Goal: Task Accomplishment & Management: Use online tool/utility

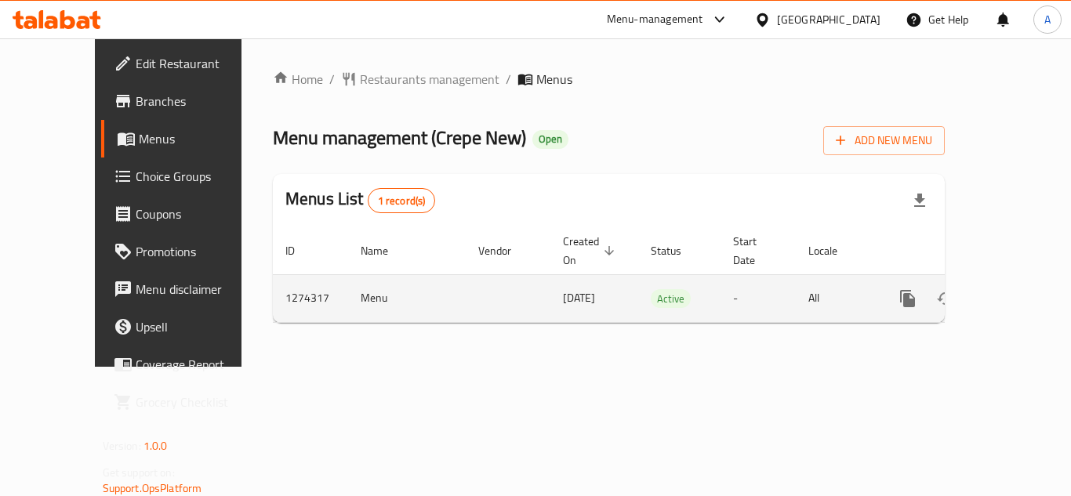
click at [1014, 292] on icon "enhanced table" at bounding box center [1021, 299] width 14 height 14
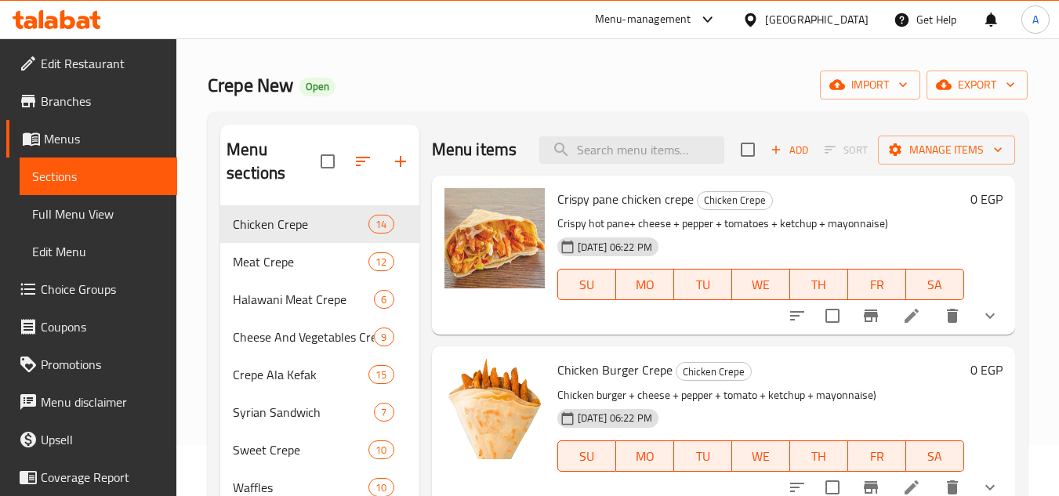
scroll to position [78, 0]
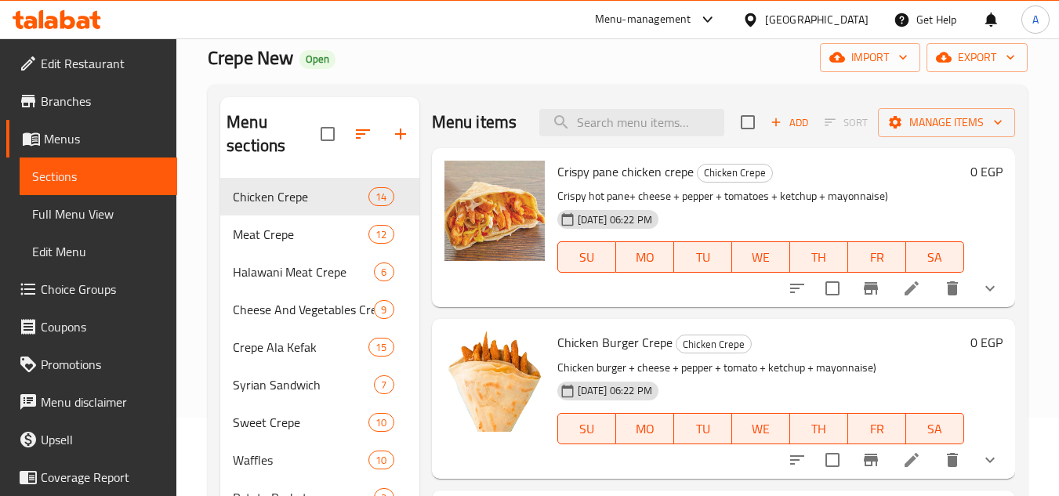
click at [637, 148] on div "Menu items Add Sort Manage items" at bounding box center [723, 122] width 583 height 51
click at [641, 136] on input "search" at bounding box center [631, 122] width 185 height 27
paste input "753586"
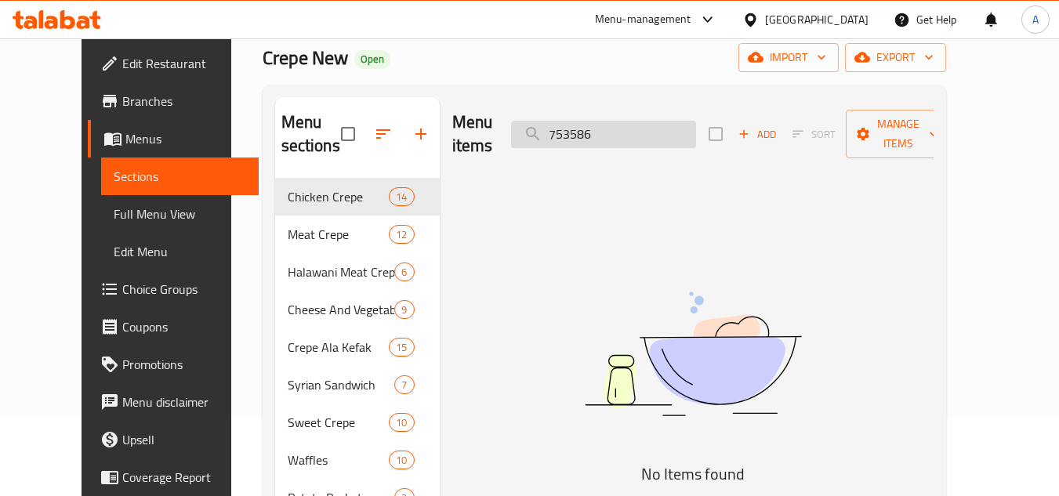
click at [597, 122] on input "753586" at bounding box center [603, 134] width 185 height 27
paste input "Crispy pane chicken crepe"
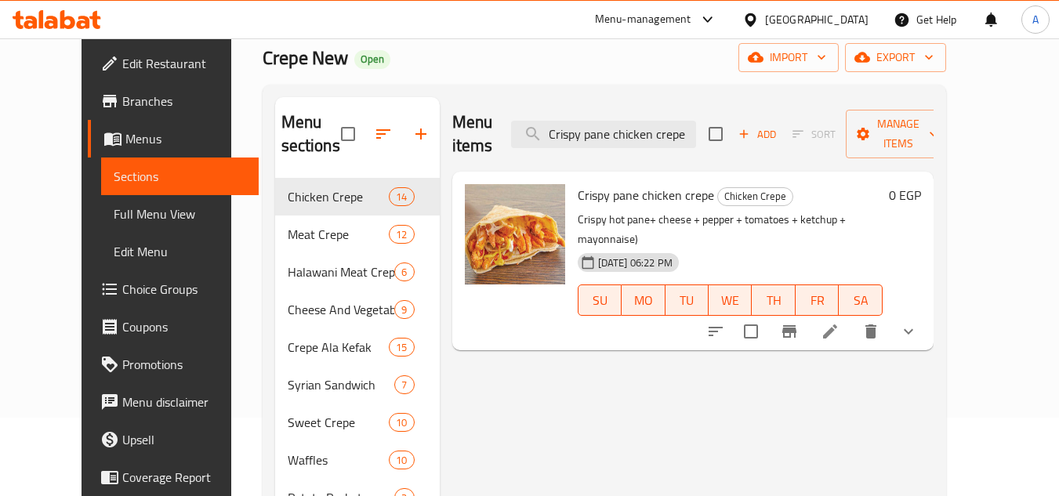
type input "Crispy pane chicken crepe"
click at [840, 322] on icon at bounding box center [830, 331] width 19 height 19
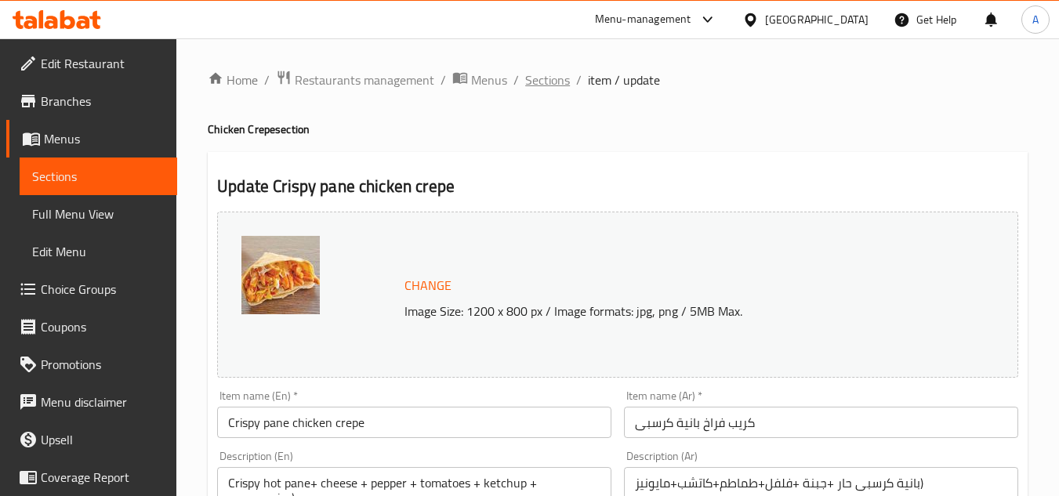
click at [543, 85] on span "Sections" at bounding box center [547, 80] width 45 height 19
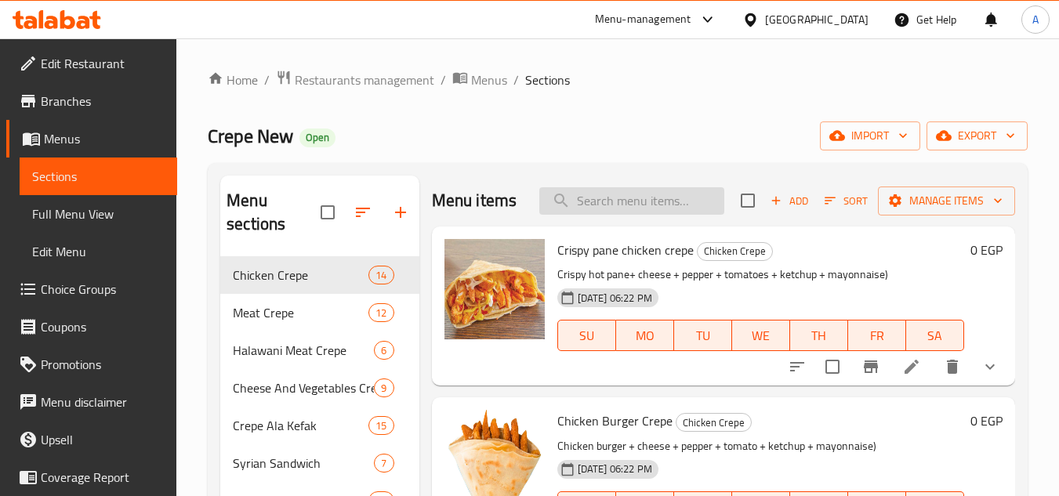
click at [599, 205] on input "search" at bounding box center [631, 200] width 185 height 27
paste input "Hot Dog pane Crepe"
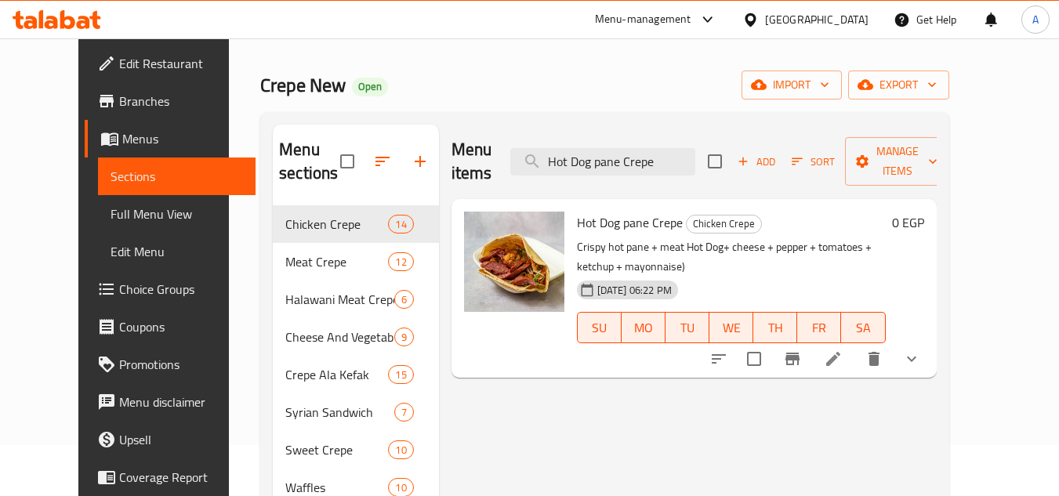
scroll to position [78, 0]
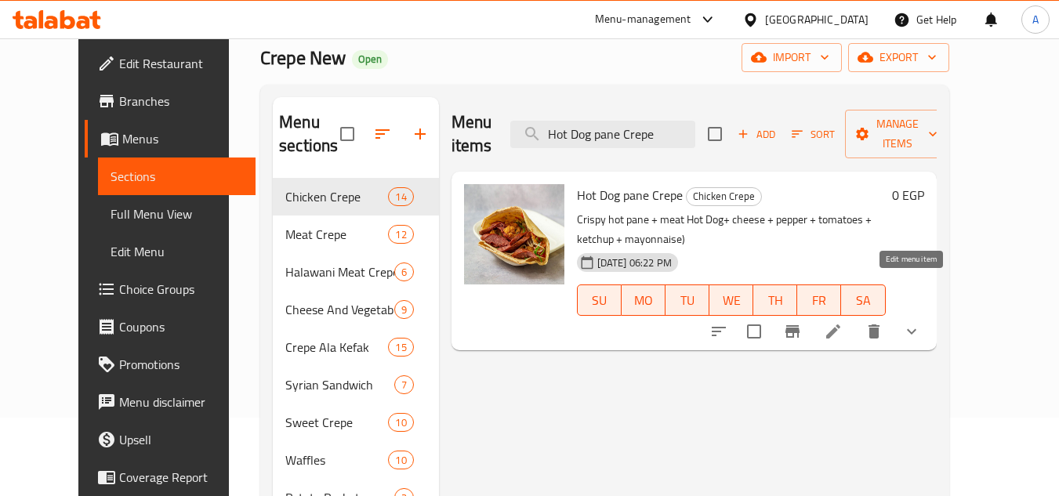
type input "Hot Dog pane Crepe"
click at [843, 322] on icon at bounding box center [833, 331] width 19 height 19
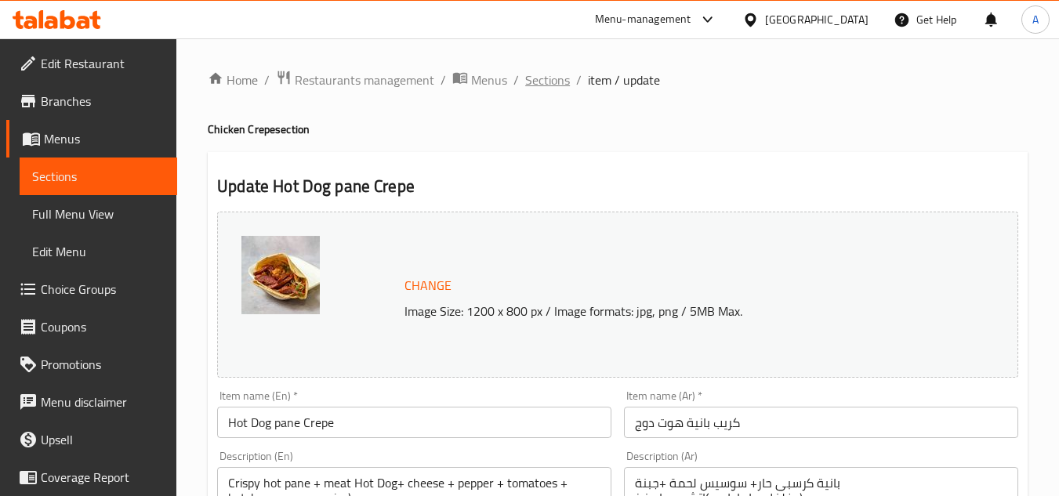
click at [539, 77] on span "Sections" at bounding box center [547, 80] width 45 height 19
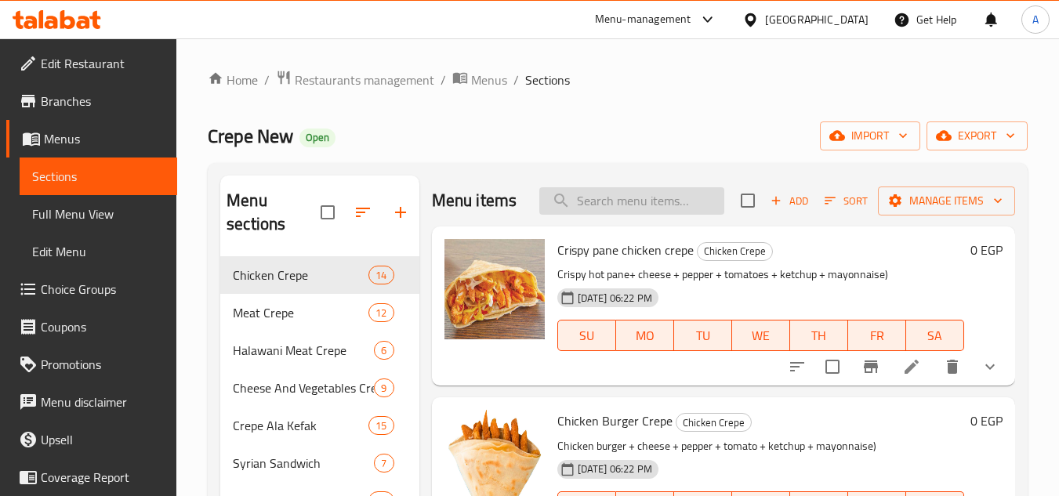
click at [617, 206] on input "search" at bounding box center [631, 200] width 185 height 27
paste input "Mix chicken crepe"
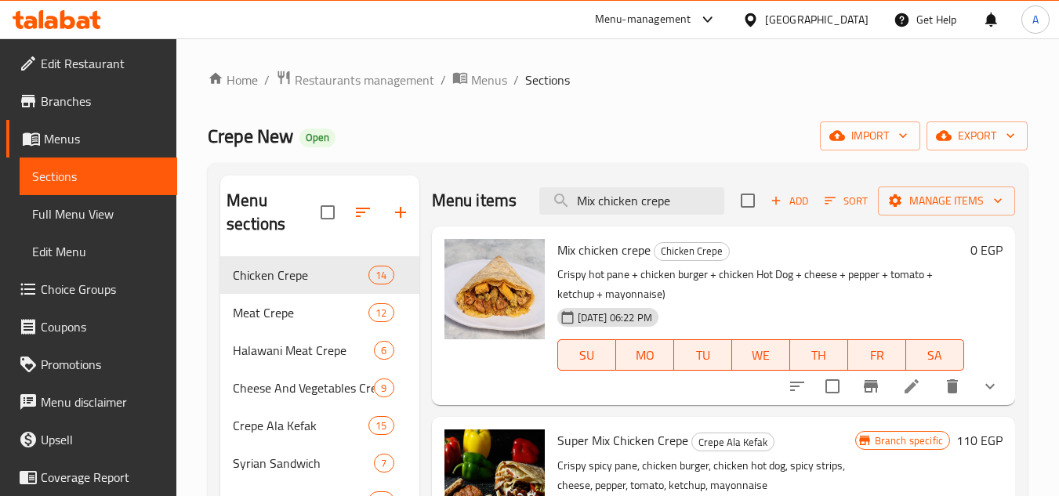
type input "Mix chicken crepe"
click at [901, 393] on li at bounding box center [912, 386] width 44 height 28
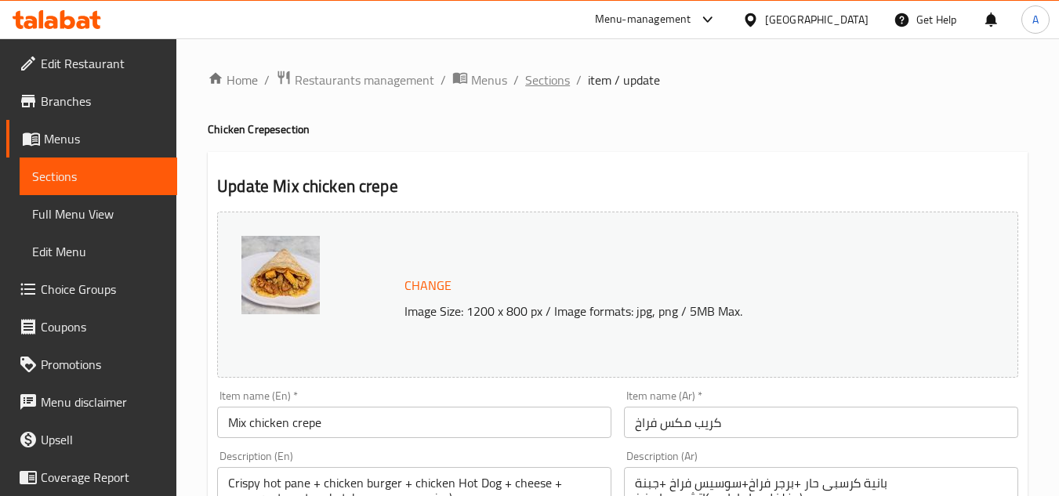
click at [553, 71] on span "Sections" at bounding box center [547, 80] width 45 height 19
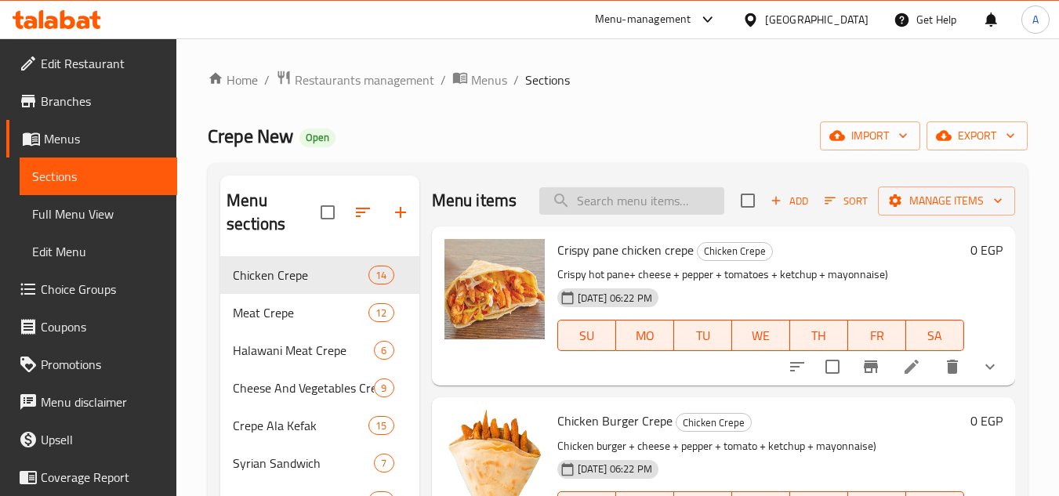
click at [639, 209] on input "search" at bounding box center [631, 200] width 185 height 27
paste input "Kofta Crepe"
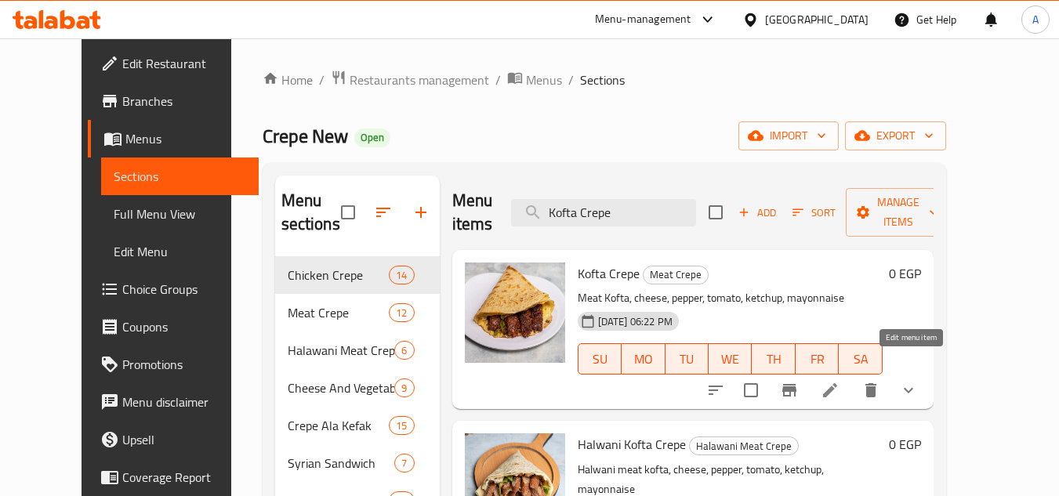
type input "Kofta Crepe"
click at [840, 381] on icon at bounding box center [830, 390] width 19 height 19
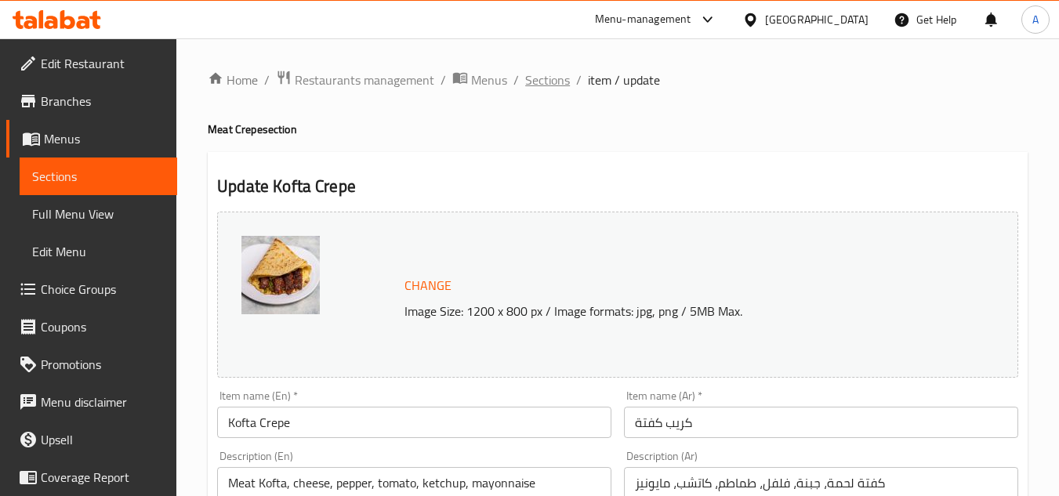
click at [549, 84] on span "Sections" at bounding box center [547, 80] width 45 height 19
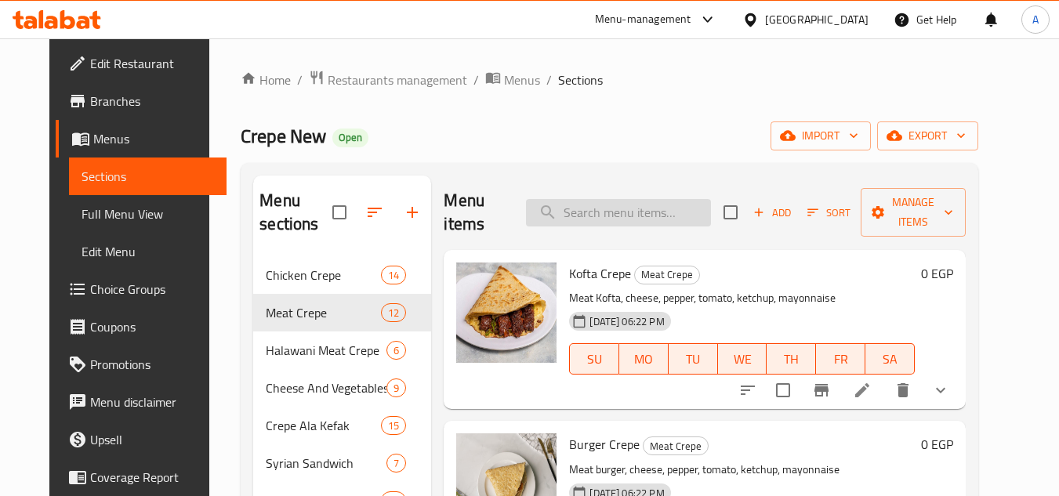
click at [664, 203] on input "search" at bounding box center [618, 212] width 185 height 27
paste input "Alexandrian Sausage Crepe"
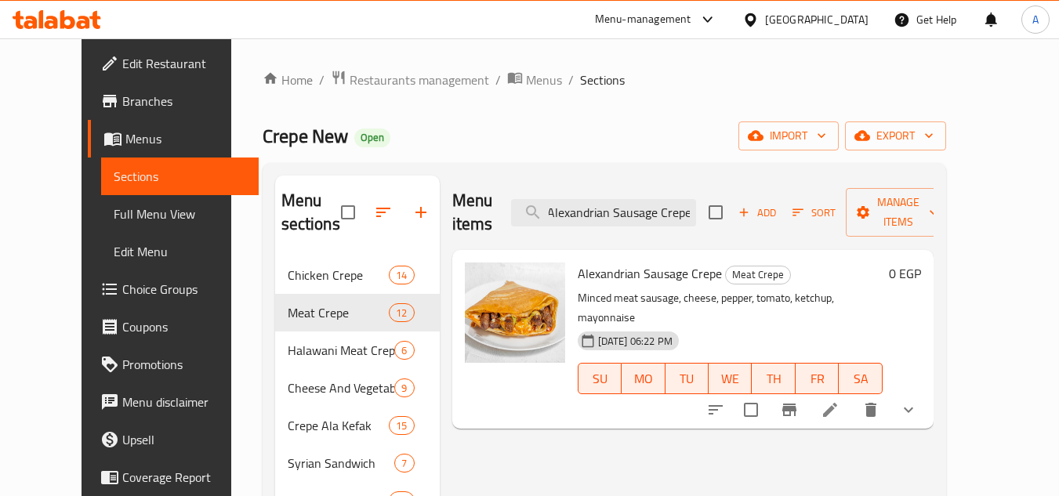
type input "Alexandrian Sausage Crepe"
click at [646, 262] on span "Alexandrian Sausage Crepe" at bounding box center [650, 274] width 144 height 24
click at [852, 396] on li at bounding box center [830, 410] width 44 height 28
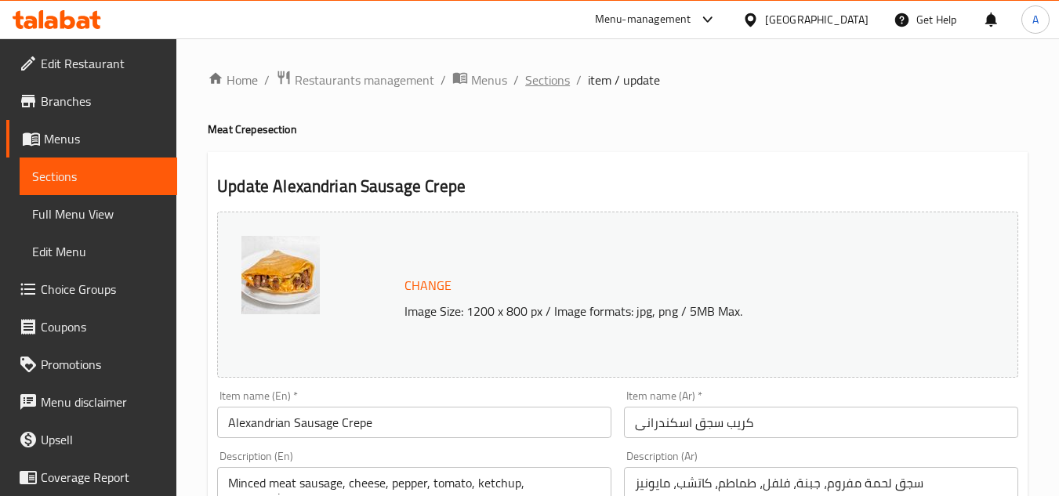
click at [561, 73] on span "Sections" at bounding box center [547, 80] width 45 height 19
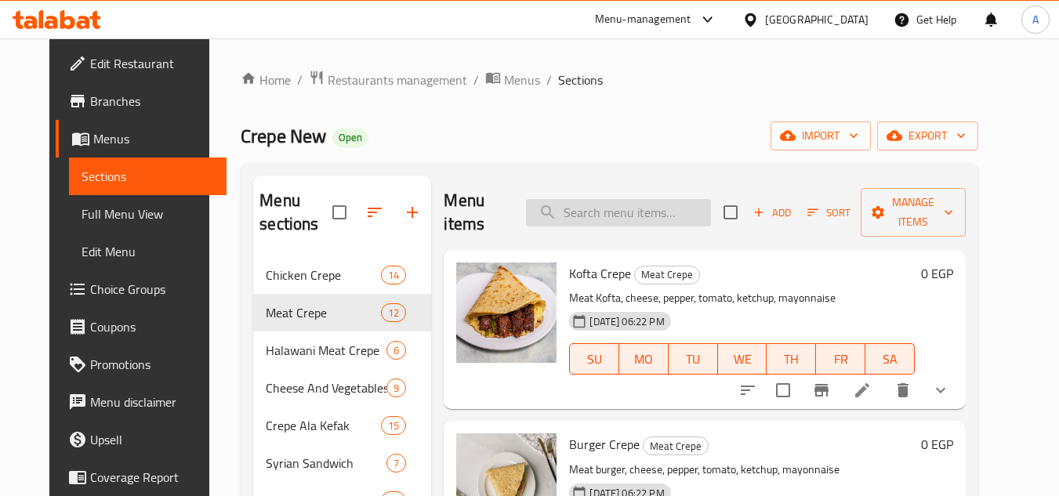
click at [603, 205] on input "search" at bounding box center [618, 212] width 185 height 27
paste input "Mix Meat Crepe"
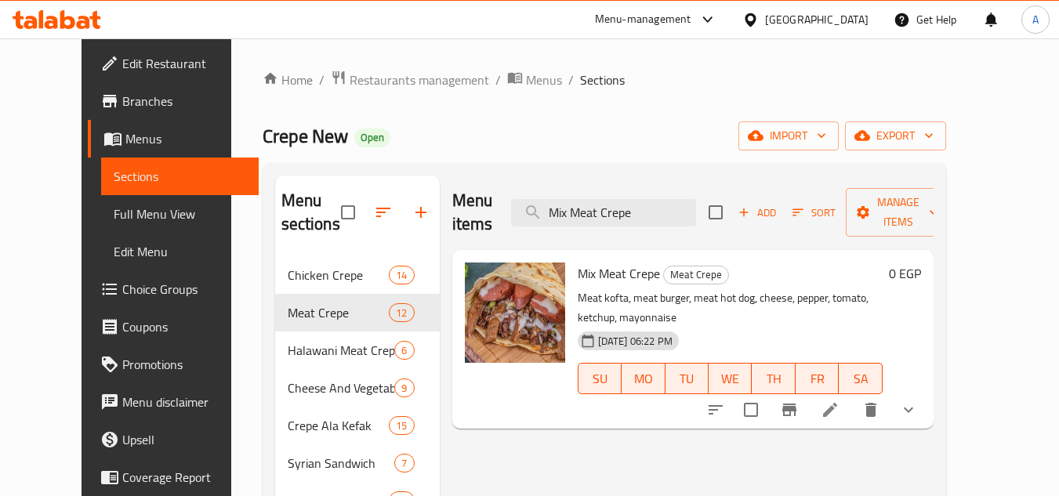
type input "Mix Meat Crepe"
click at [840, 401] on icon at bounding box center [830, 410] width 19 height 19
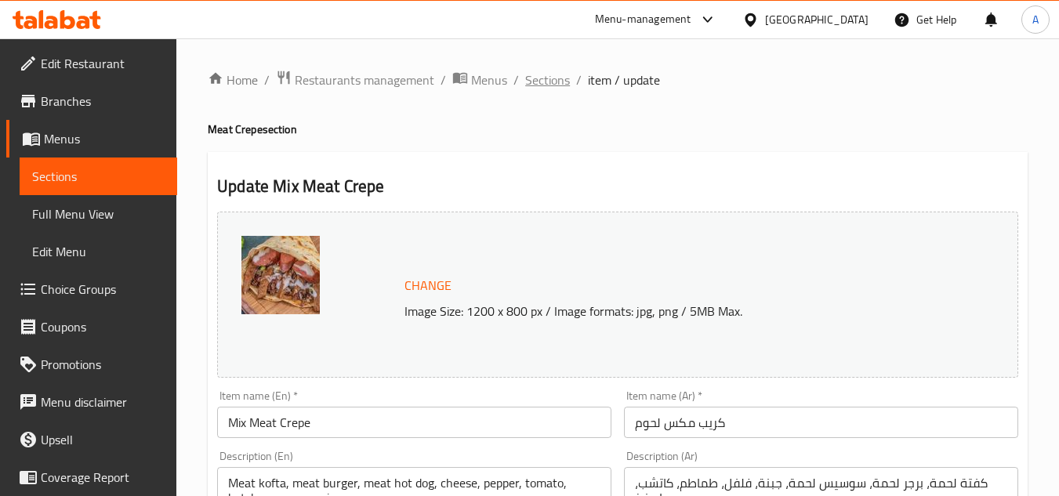
click at [558, 71] on span "Sections" at bounding box center [547, 80] width 45 height 19
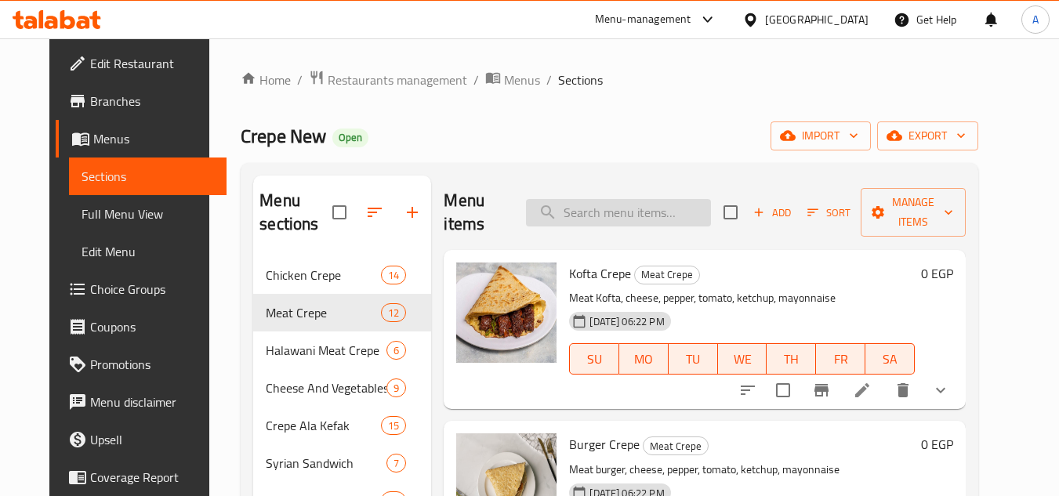
click at [603, 220] on input "search" at bounding box center [618, 212] width 185 height 27
paste input "Mozzarella Crepe"
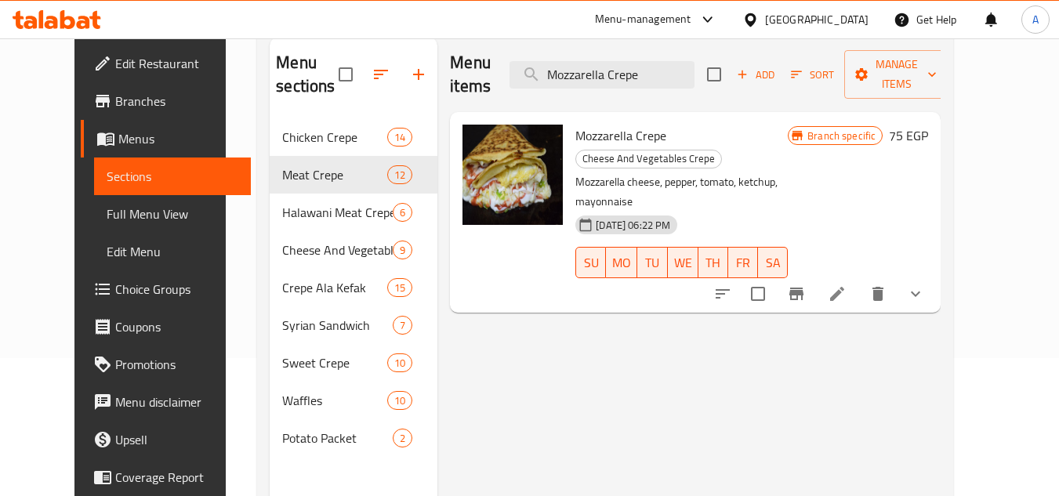
scroll to position [157, 0]
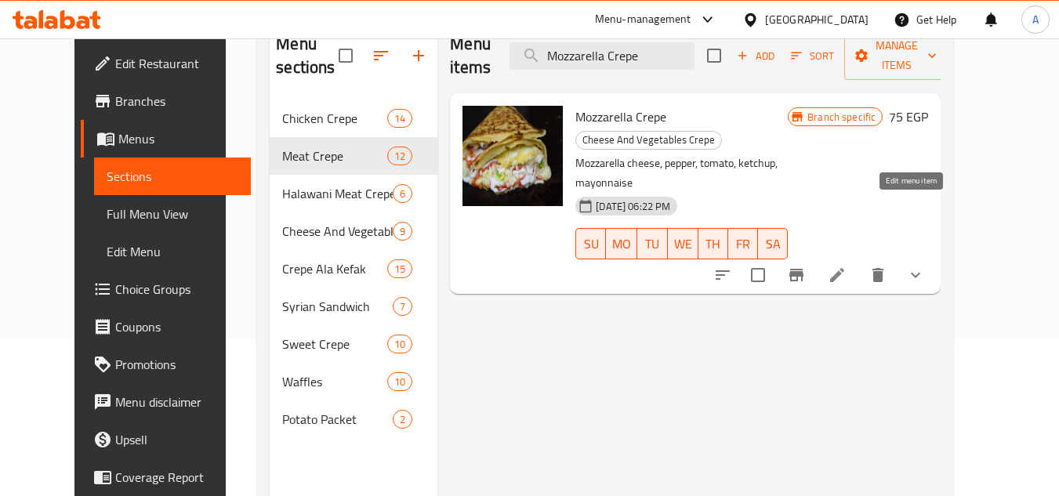
type input "Mozzarella Crepe"
click at [847, 266] on icon at bounding box center [837, 275] width 19 height 19
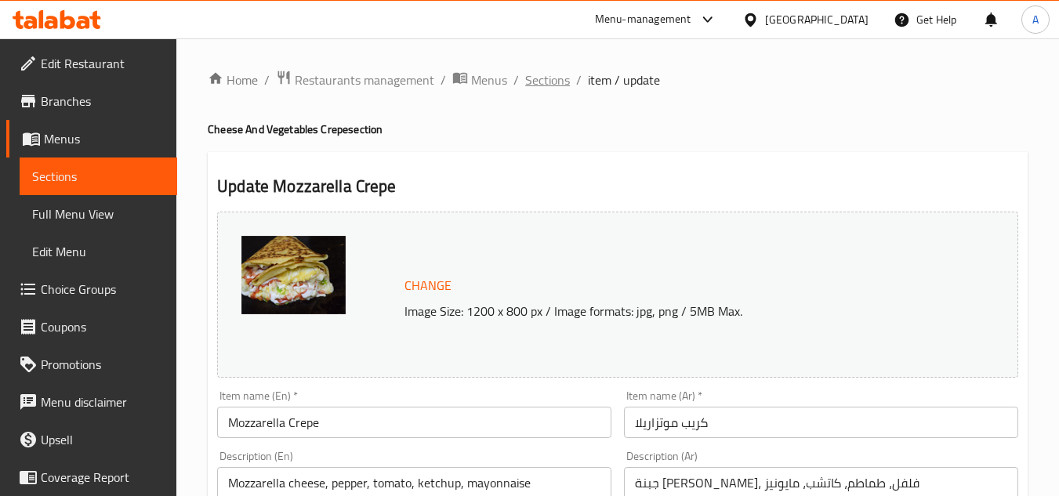
click at [548, 78] on span "Sections" at bounding box center [547, 80] width 45 height 19
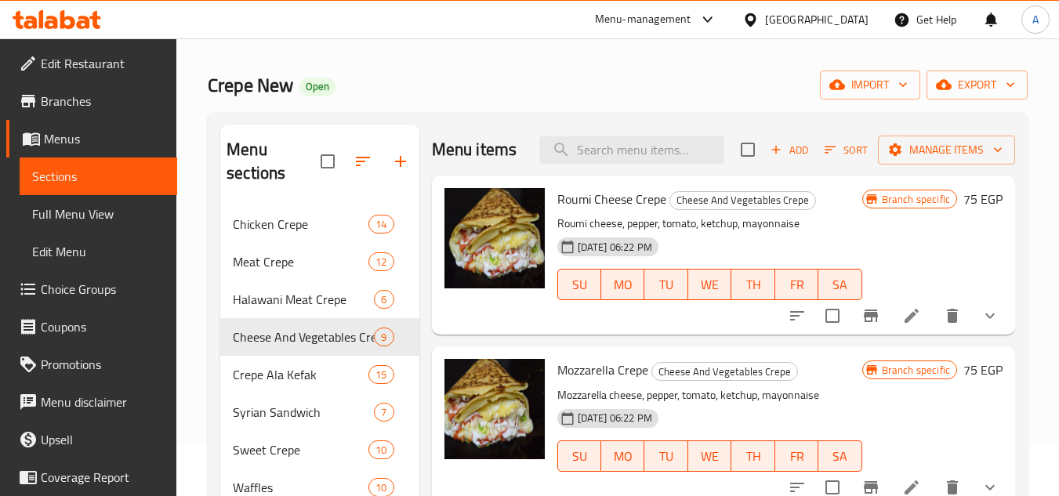
scroll to position [78, 0]
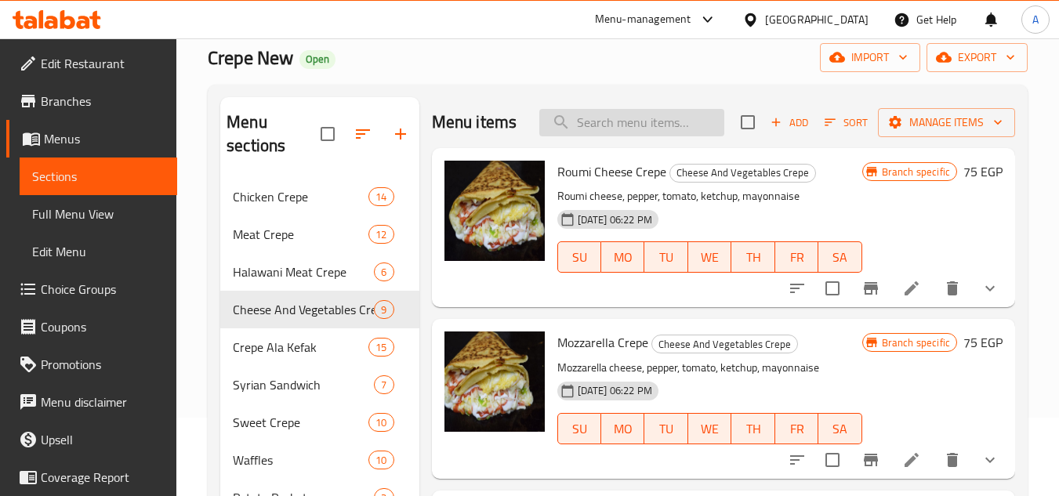
click at [669, 135] on input "search" at bounding box center [631, 122] width 185 height 27
paste input "Shatshot Crepe"
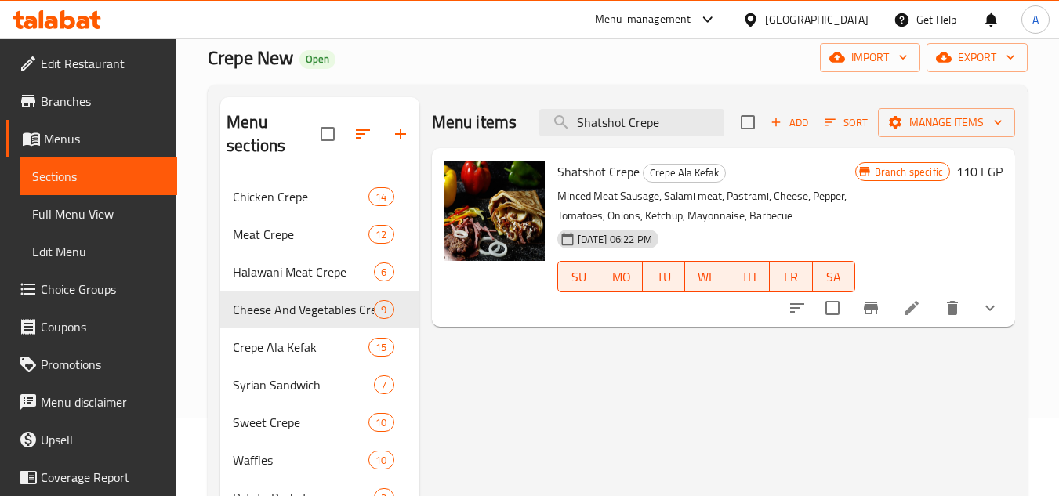
type input "Shatshot Crepe"
click at [926, 305] on li at bounding box center [912, 308] width 44 height 28
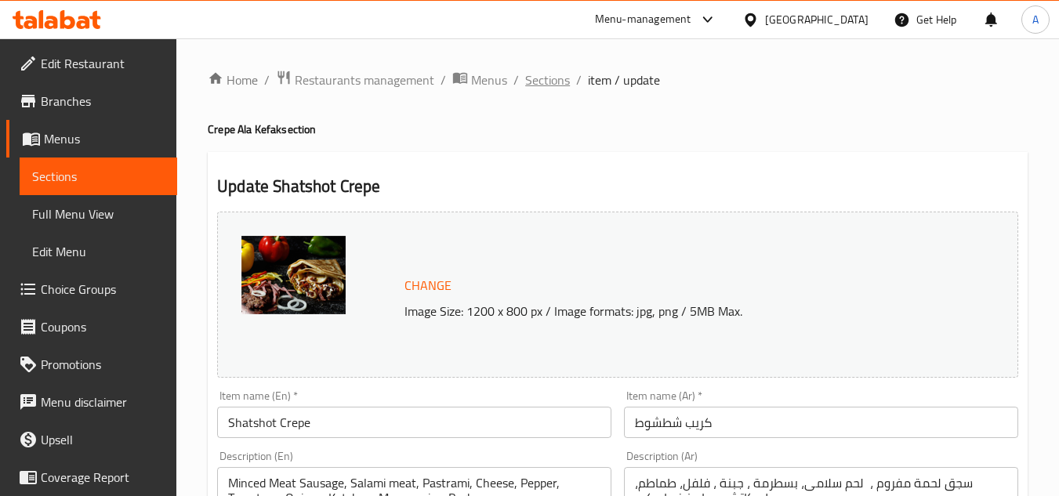
click at [566, 78] on span "Sections" at bounding box center [547, 80] width 45 height 19
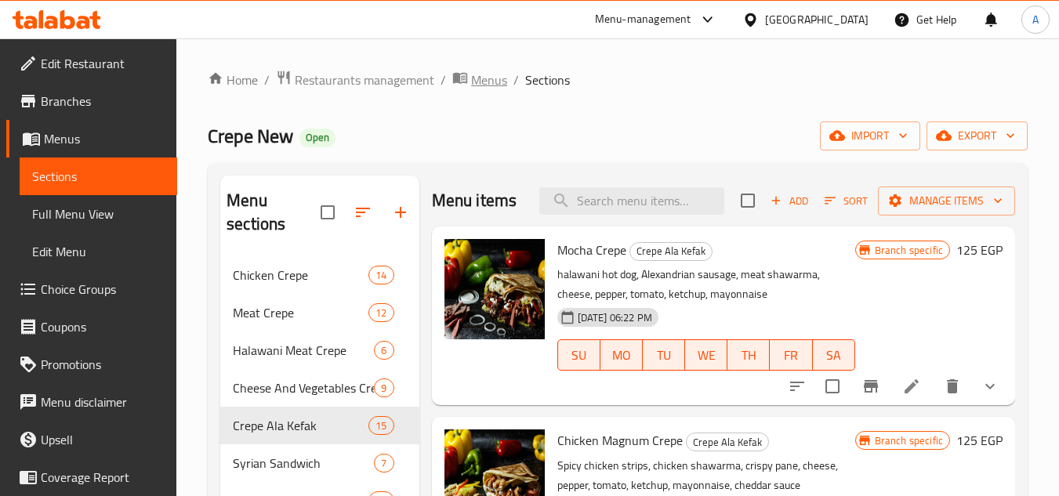
click at [481, 75] on span "Menus" at bounding box center [489, 80] width 36 height 19
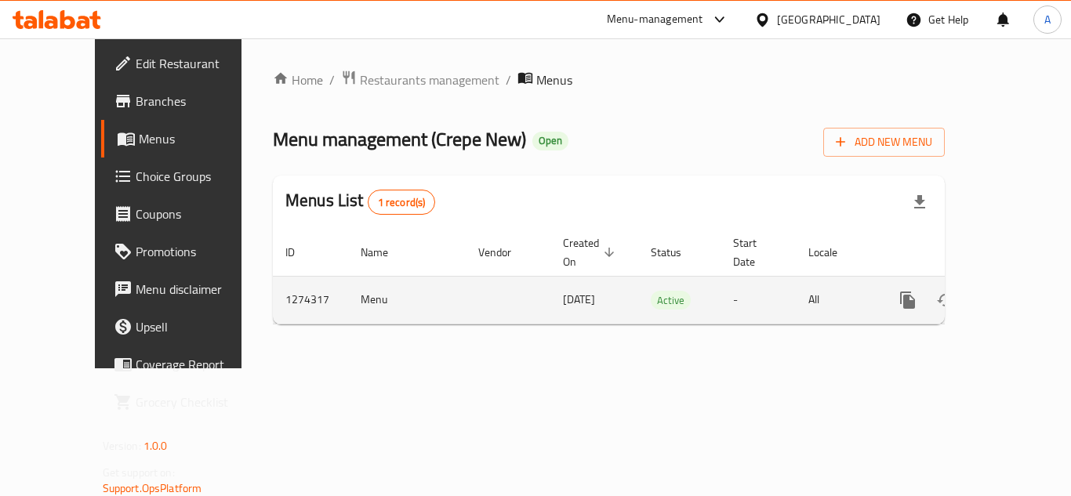
click at [1019, 281] on link "enhanced table" at bounding box center [1021, 300] width 38 height 38
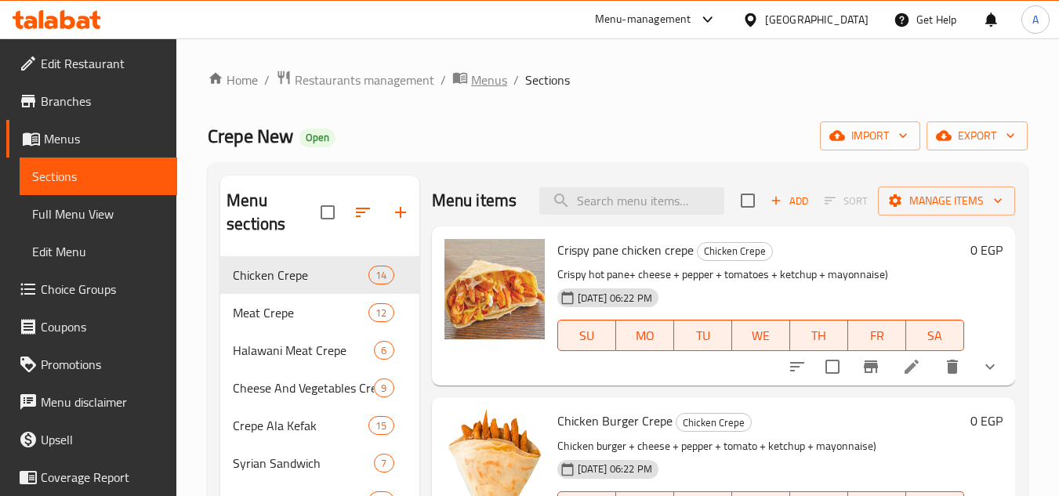
click at [461, 80] on icon "breadcrumb" at bounding box center [463, 78] width 5 height 5
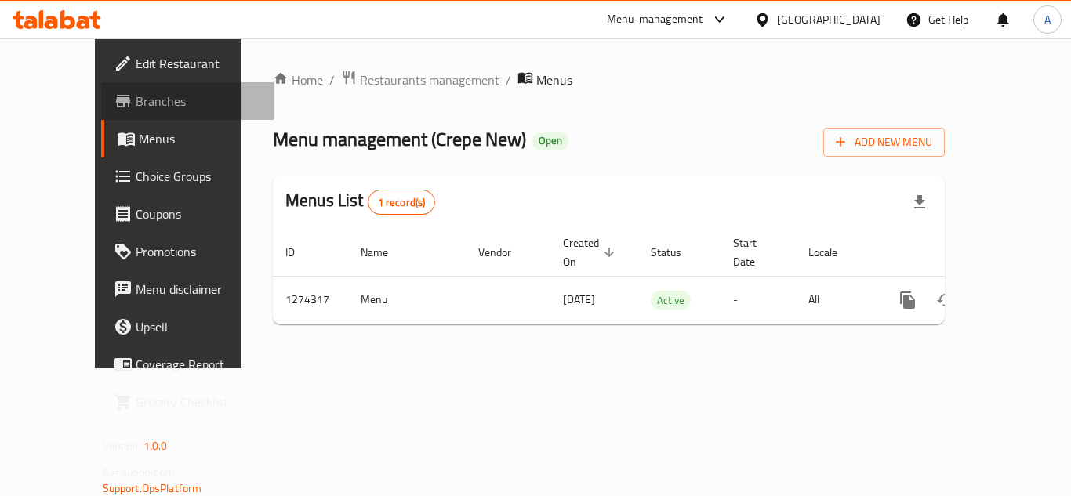
click at [136, 103] on span "Branches" at bounding box center [198, 101] width 125 height 19
